Goal: Check status: Check status

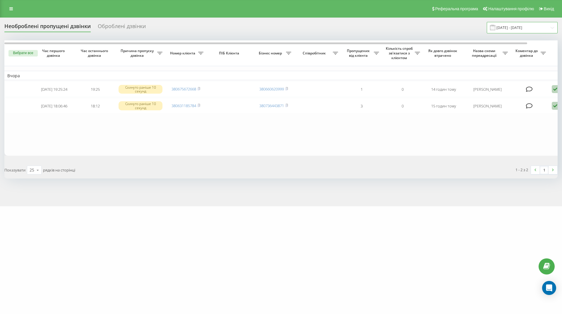
click at [524, 30] on input "[DATE] - [DATE]" at bounding box center [521, 27] width 71 height 11
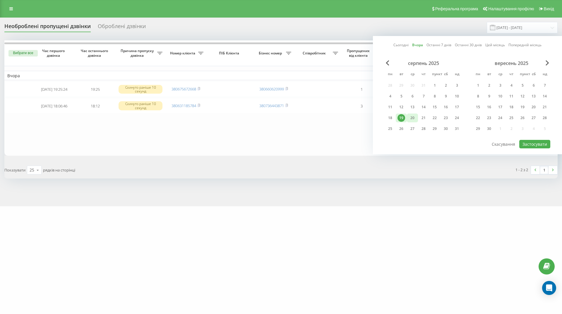
click at [412, 118] on font "20" at bounding box center [412, 117] width 4 height 5
click at [531, 145] on font "Застосувати" at bounding box center [534, 144] width 25 height 6
type input "20.08.2025 - 20.08.2025"
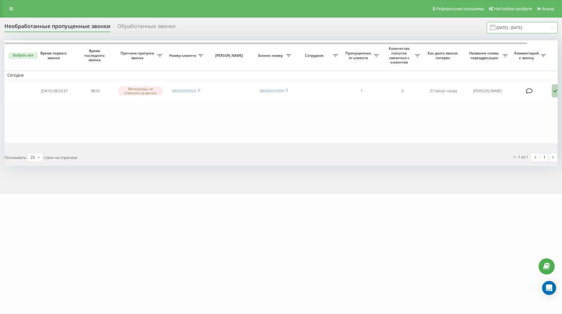
click at [529, 28] on input "[DATE] - [DATE]" at bounding box center [521, 27] width 71 height 11
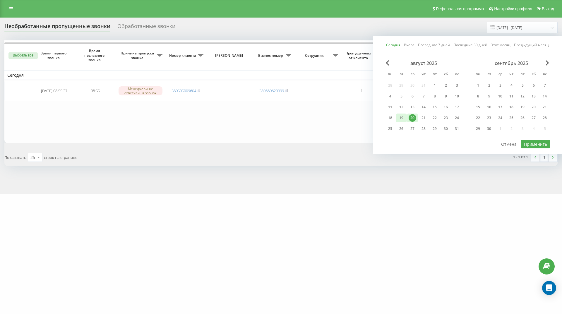
click at [402, 116] on div "19" at bounding box center [401, 118] width 8 height 8
click at [536, 144] on button "Применить" at bounding box center [535, 144] width 30 height 8
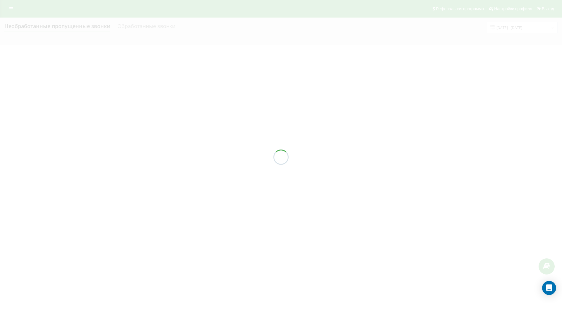
type input "[DATE] - [DATE]"
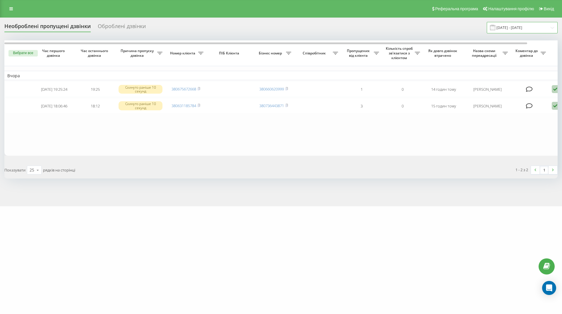
click at [538, 30] on input "[DATE] - [DATE]" at bounding box center [521, 27] width 71 height 11
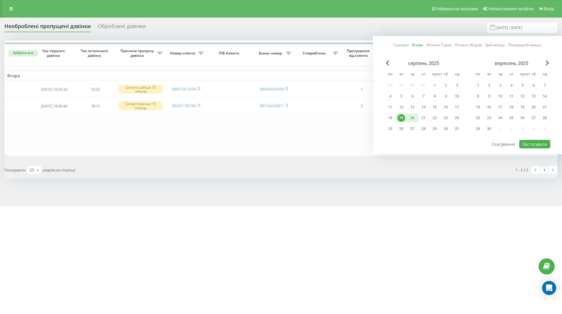
click at [413, 116] on font "20" at bounding box center [412, 117] width 4 height 5
click at [541, 146] on font "Застосувати" at bounding box center [534, 144] width 25 height 6
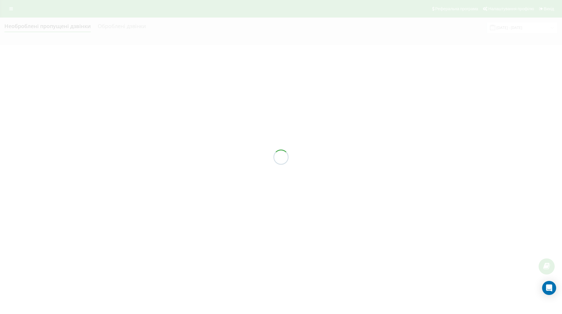
type input "20.08.2025 - 20.08.2025"
